Goal: Information Seeking & Learning: Learn about a topic

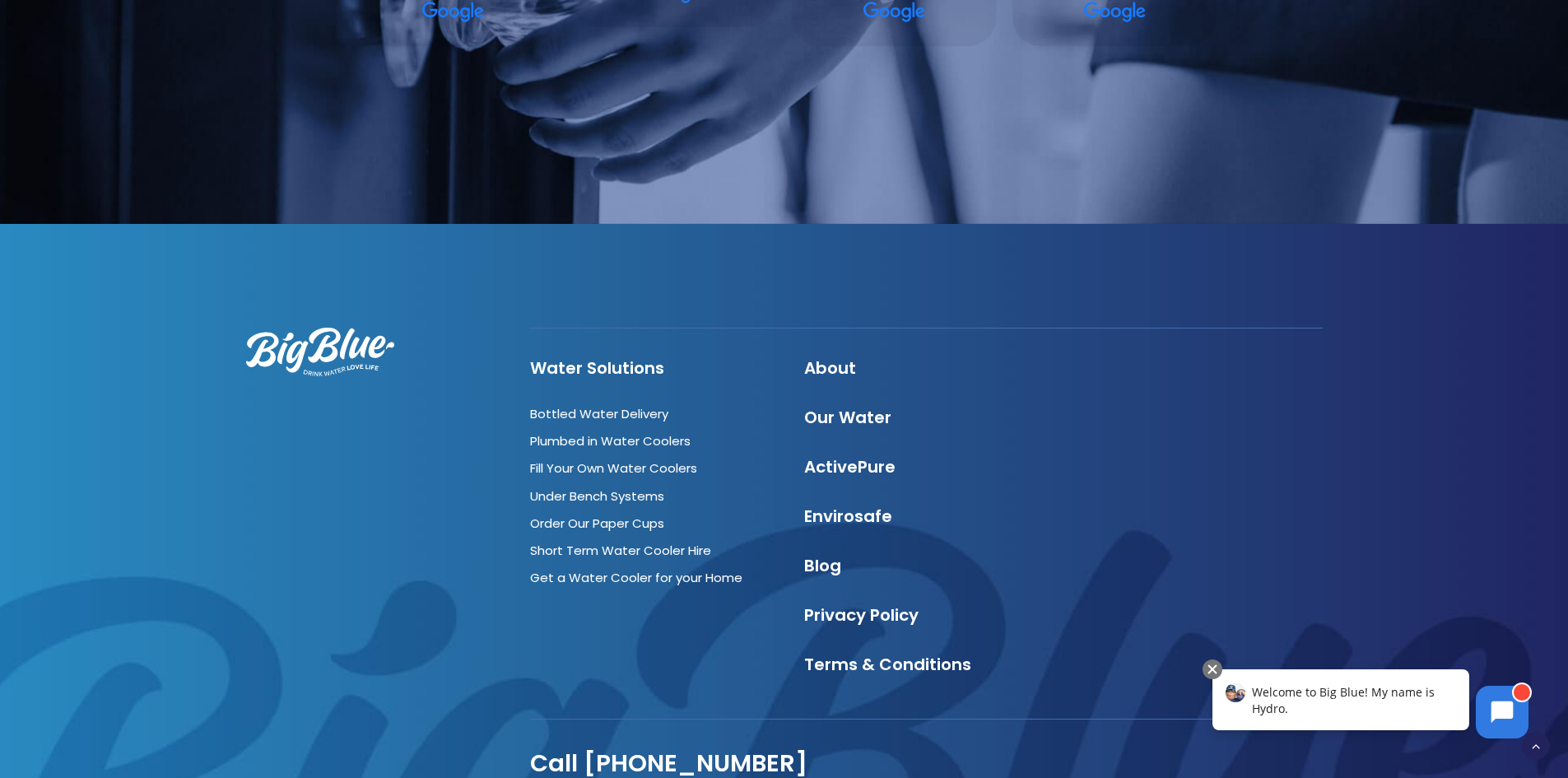
scroll to position [4741, 0]
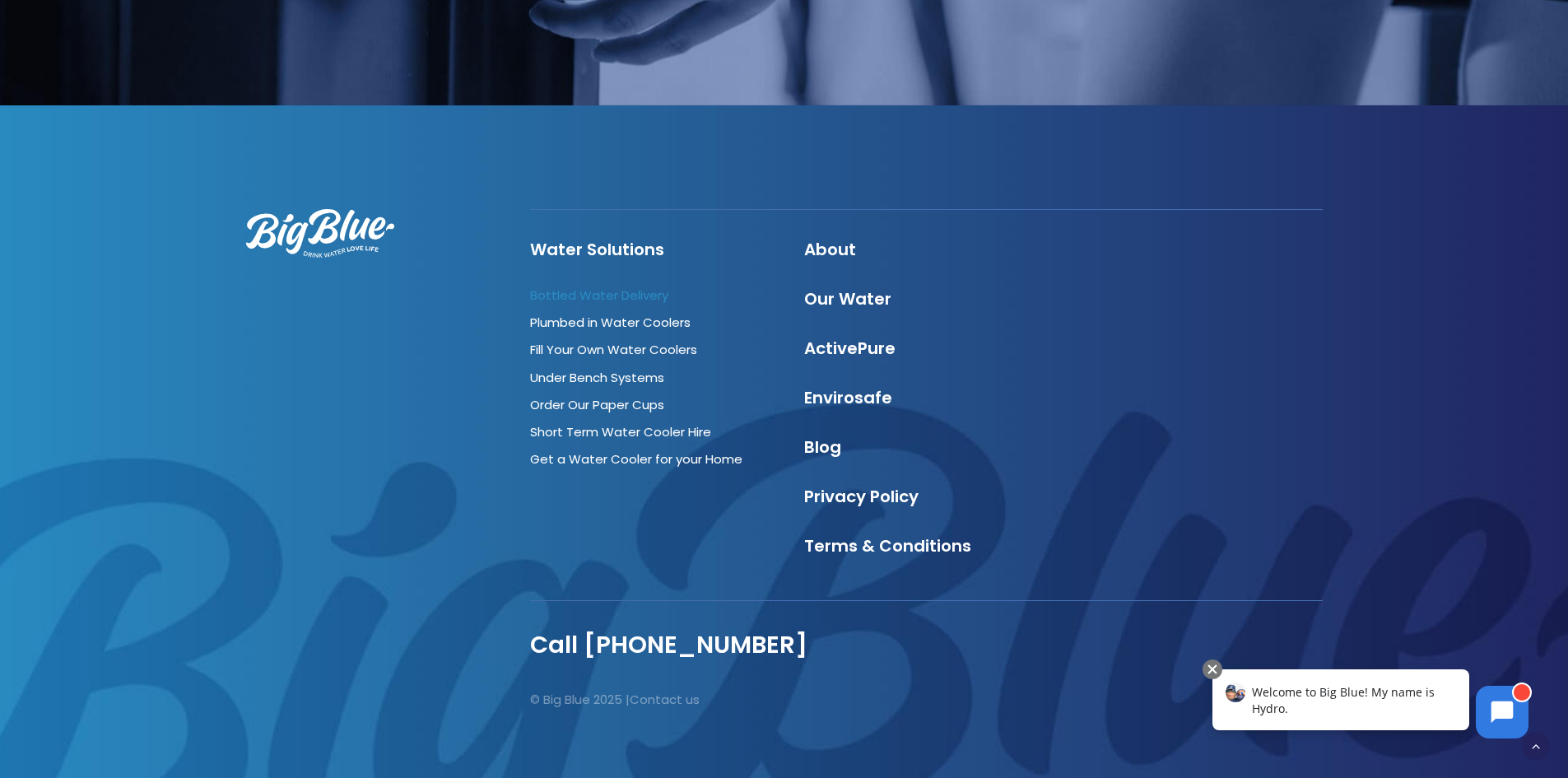
click at [648, 286] on link "Bottled Water Delivery" at bounding box center [599, 295] width 138 height 17
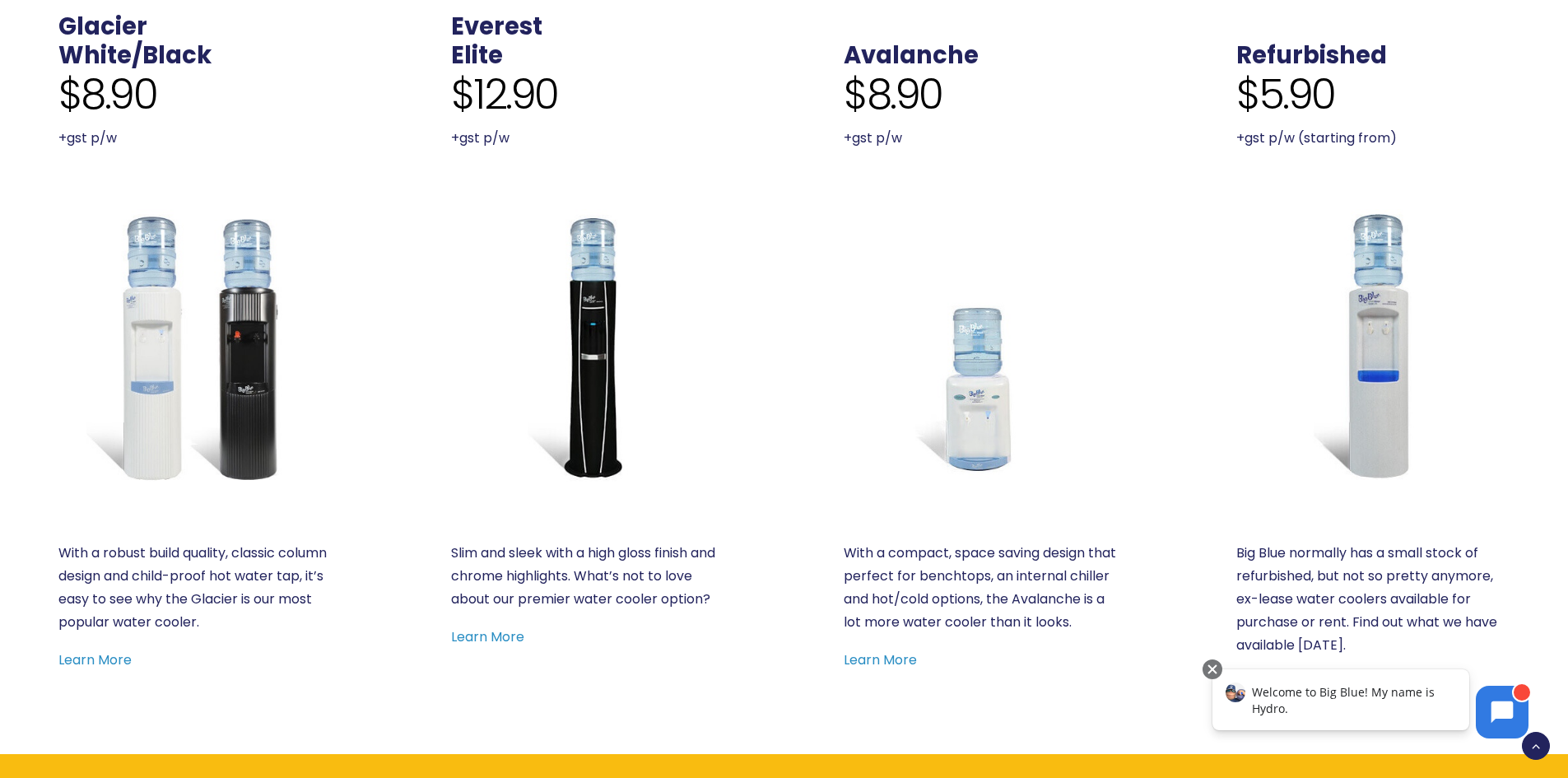
scroll to position [823, 0]
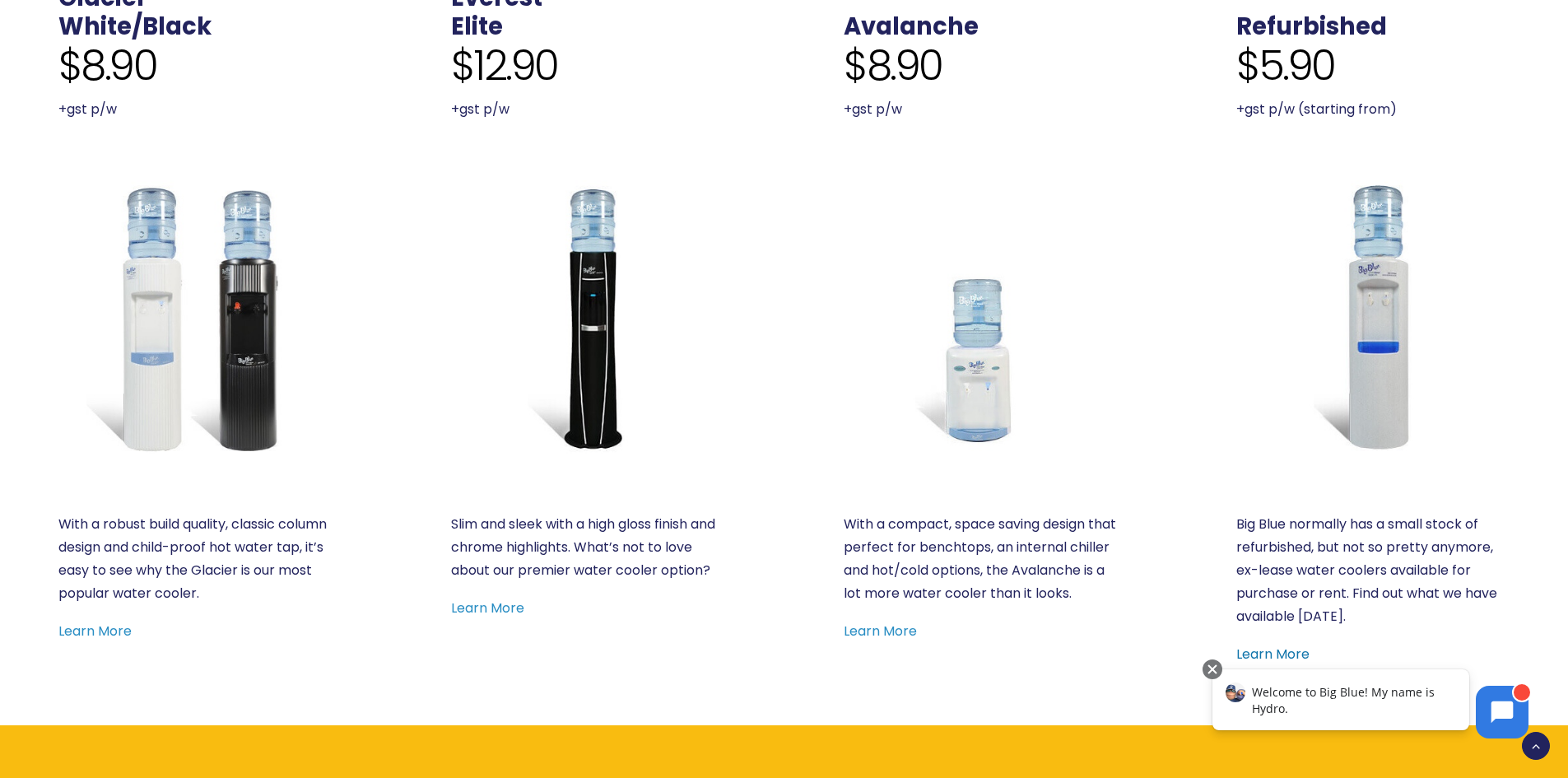
click at [1286, 650] on link "Learn More" at bounding box center [1273, 653] width 73 height 19
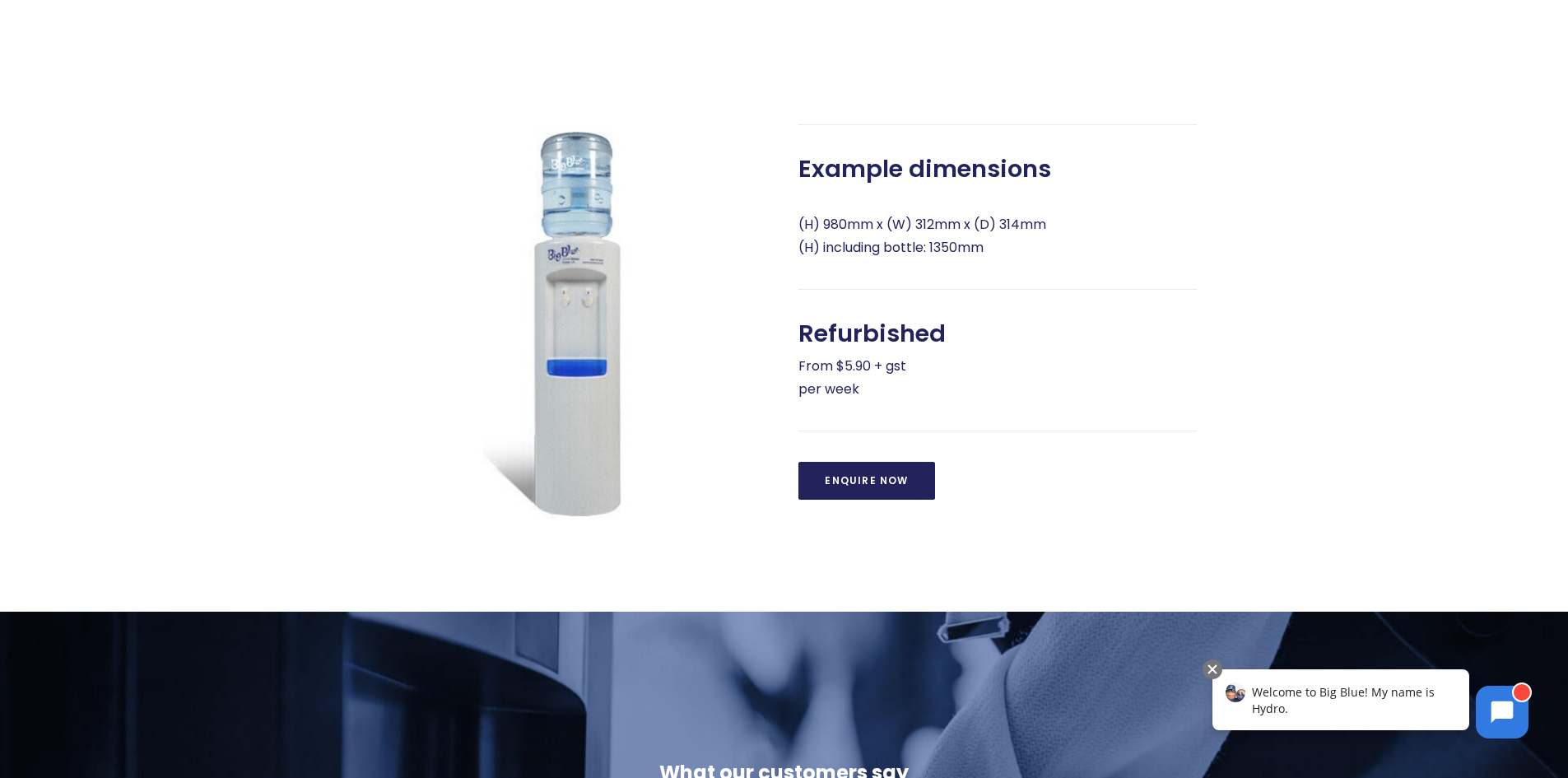
scroll to position [658, 0]
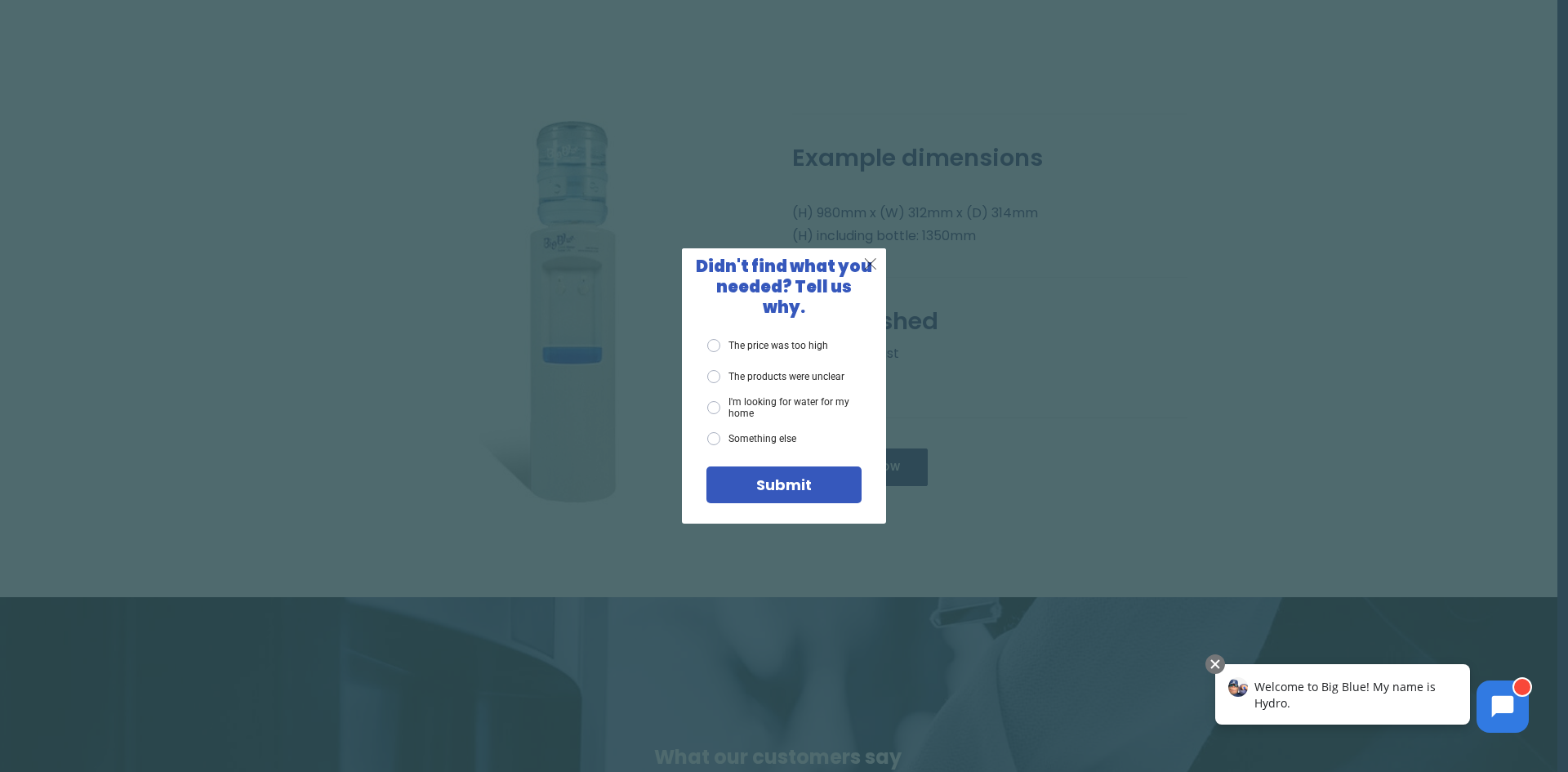
click at [878, 268] on span "X" at bounding box center [871, 264] width 15 height 20
